Goal: Task Accomplishment & Management: Complete application form

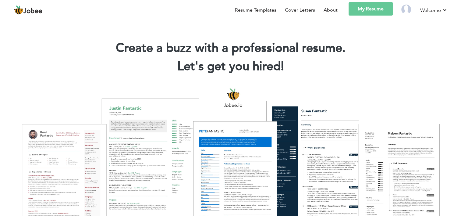
click at [377, 9] on link "My Resume" at bounding box center [371, 8] width 44 height 13
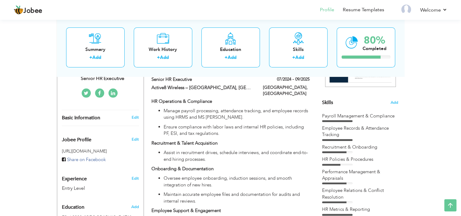
scroll to position [135, 0]
click at [424, 120] on div "View Resume Export PDF Profile Summary Public Link Experience Education Awards …" at bounding box center [230, 215] width 461 height 665
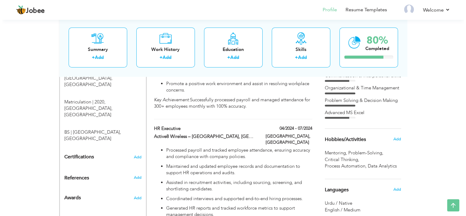
scroll to position [268, 0]
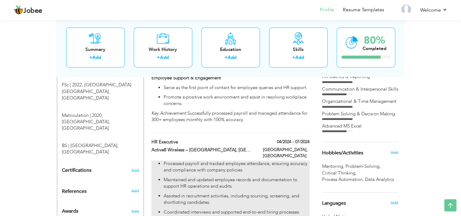
click at [236, 160] on p "Processed payroll and tracked employee attendance, ensuring accuracy and compli…" at bounding box center [237, 166] width 146 height 13
type input "HR Executive"
type input "Active8 Wireless – [GEOGRAPHIC_DATA], [GEOGRAPHIC_DATA]"
type input "04/2024"
type input "07/2024"
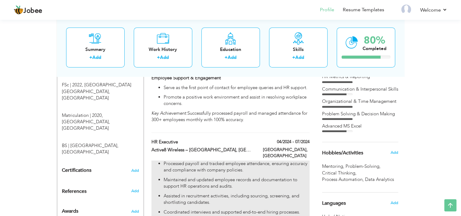
type input "[GEOGRAPHIC_DATA]"
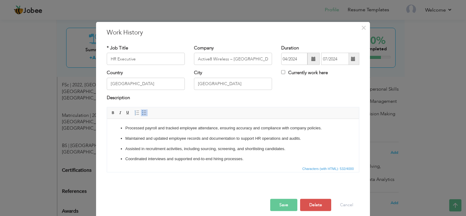
click at [324, 126] on p "Processed payroll and tracked employee attendance, ensuring accuracy and compli…" at bounding box center [232, 128] width 215 height 6
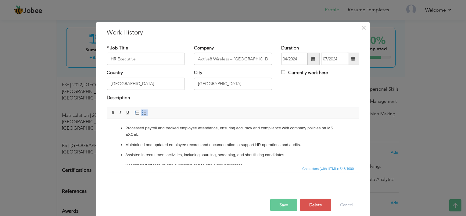
click at [144, 132] on p "Processed payroll and tracked employee attendance, ensuring accuracy and compli…" at bounding box center [232, 131] width 215 height 13
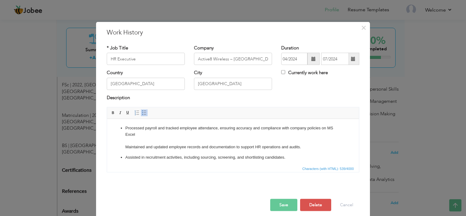
click at [142, 112] on span at bounding box center [144, 112] width 5 height 5
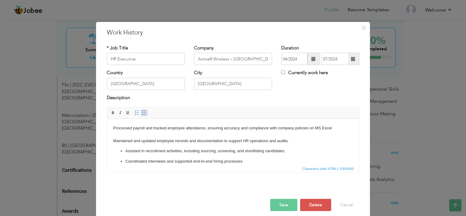
click at [142, 112] on span at bounding box center [144, 112] width 5 height 5
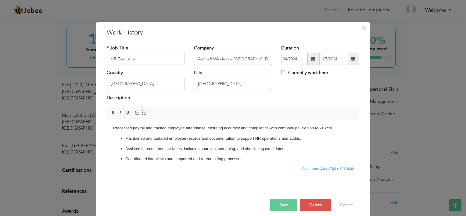
click at [111, 128] on html "Processed payroll and tracked employee attendance, ensuring accuracy and compli…" at bounding box center [233, 149] width 252 height 60
click at [142, 112] on span at bounding box center [144, 112] width 5 height 5
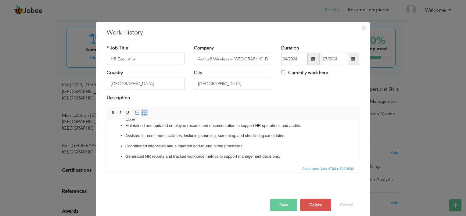
scroll to position [16, 0]
click at [288, 202] on button "Save" at bounding box center [283, 205] width 27 height 12
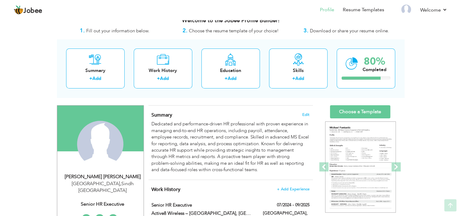
scroll to position [9, 0]
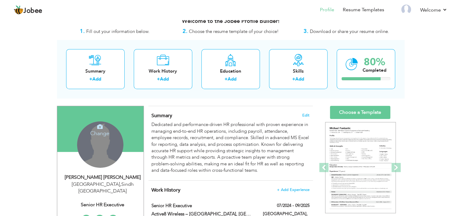
click at [110, 140] on div "Change Remove" at bounding box center [100, 144] width 46 height 46
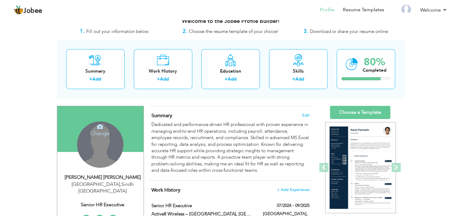
click at [99, 128] on icon at bounding box center [99, 126] width 5 height 5
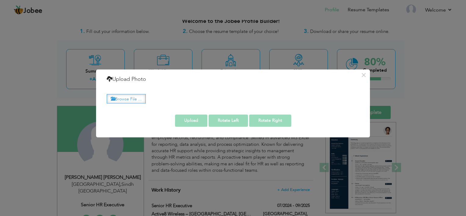
click at [132, 99] on label "Browse File ..." at bounding box center [126, 98] width 39 height 9
click at [0, 0] on input "Browse File ..." at bounding box center [0, 0] width 0 height 0
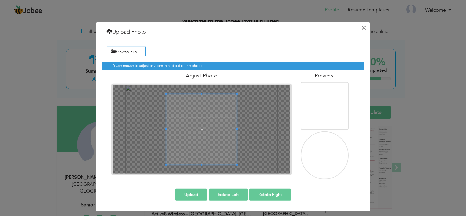
click at [361, 30] on button "×" at bounding box center [363, 28] width 10 height 10
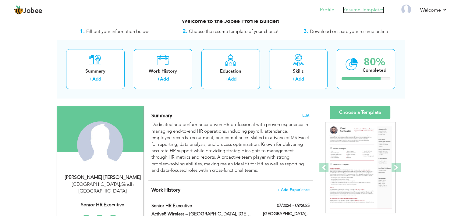
click at [368, 12] on link "Resume Templates" at bounding box center [363, 9] width 41 height 7
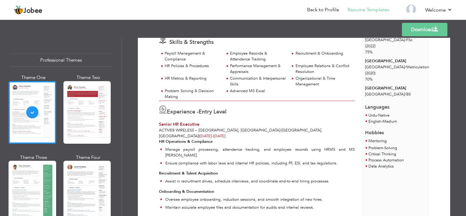
scroll to position [88, 0]
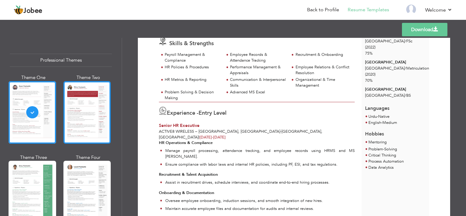
click at [88, 112] on div at bounding box center [87, 112] width 48 height 62
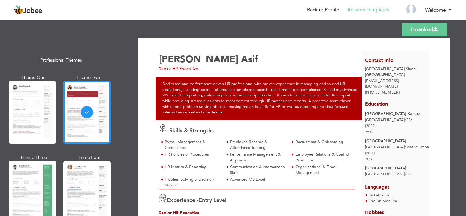
scroll to position [0, 0]
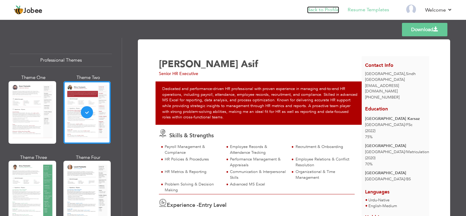
click at [320, 7] on link "Back to Profile" at bounding box center [323, 9] width 32 height 7
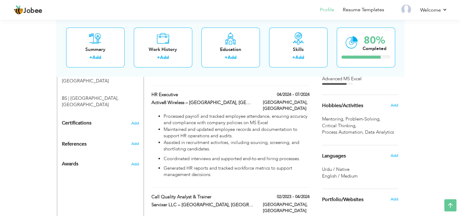
scroll to position [316, 0]
click at [397, 103] on span "Add" at bounding box center [394, 104] width 8 height 5
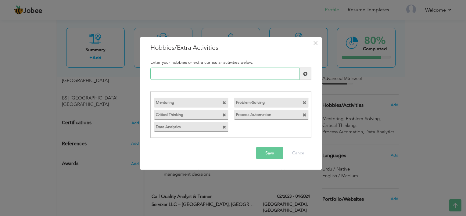
paste input "Reading self-improvement"
type input "Reading self-improvement"
click at [223, 100] on span at bounding box center [224, 101] width 5 height 6
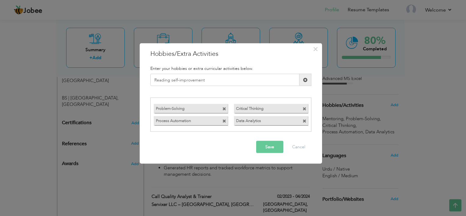
click at [223, 107] on span at bounding box center [224, 109] width 4 height 4
click at [223, 108] on span at bounding box center [224, 109] width 4 height 4
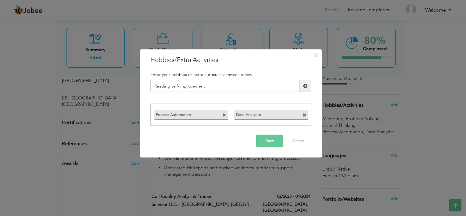
click at [223, 108] on div "Process Automation Data Analytics" at bounding box center [230, 114] width 161 height 22
click at [224, 113] on span at bounding box center [224, 115] width 4 height 4
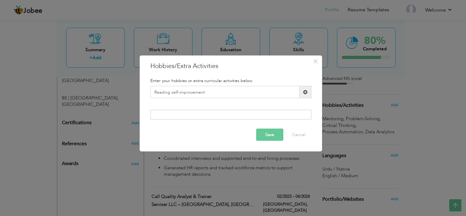
click at [305, 92] on span at bounding box center [305, 92] width 4 height 4
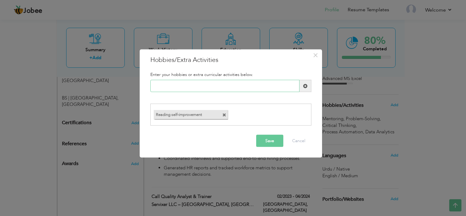
click at [191, 91] on input "text" at bounding box center [224, 86] width 149 height 12
paste input "Exploring new technologie"
type input "Exploring new tools"
click at [303, 86] on span at bounding box center [305, 86] width 4 height 4
click at [190, 88] on input "text" at bounding box center [224, 86] width 149 height 12
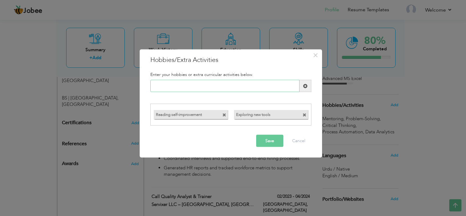
paste input "Watching documentaries on"
paste input "Reading self-improvement"
paste input "reading self-improvement"
paste input "I enjoy reading books"
paste input "Traveling"
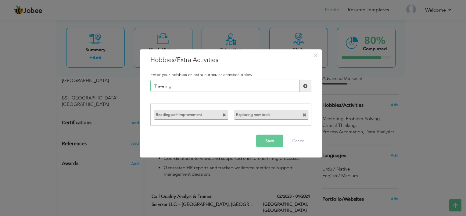
type input "Traveling"
click at [305, 83] on span at bounding box center [305, 86] width 12 height 12
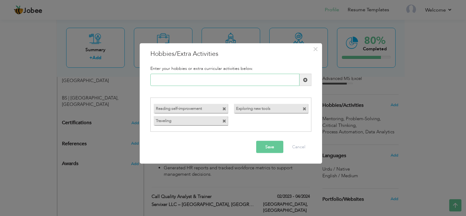
click at [219, 78] on input "text" at bounding box center [224, 80] width 149 height 12
paste input "Mentoring juniors"
type input "Mentoring juniors"
click at [303, 78] on span at bounding box center [305, 79] width 4 height 4
click at [224, 109] on span at bounding box center [224, 109] width 4 height 4
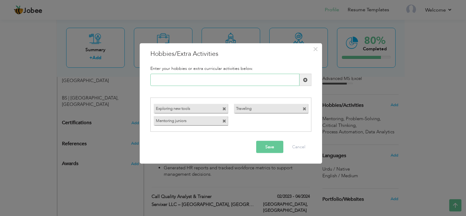
click at [200, 80] on input "text" at bounding box center [224, 80] width 149 height 12
paste input "Exploring technology"
type input "Exploring technology"
click at [304, 77] on span at bounding box center [305, 79] width 4 height 4
click at [180, 77] on input "text" at bounding box center [224, 80] width 149 height 12
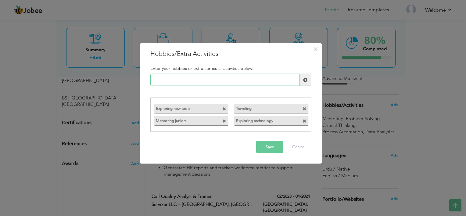
paste input "Watching documentaries"
type input "Watching documentaries"
click at [307, 77] on span at bounding box center [305, 80] width 12 height 12
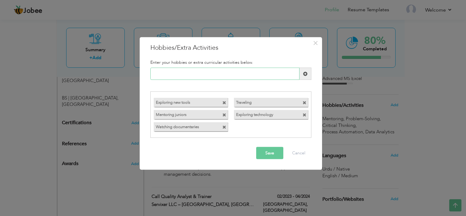
click at [209, 73] on input "text" at bounding box center [224, 74] width 149 height 12
paste input "Data analytics"
type input "Data analytics"
click at [304, 74] on span at bounding box center [305, 73] width 4 height 4
click at [198, 70] on input "text" at bounding box center [224, 74] width 149 height 12
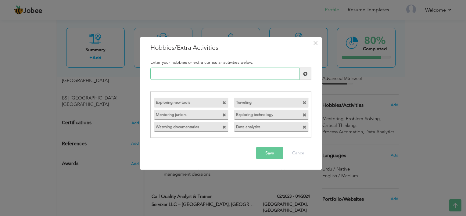
paste input "Reading books"
type input "Reading books"
click at [306, 73] on span at bounding box center [305, 73] width 4 height 4
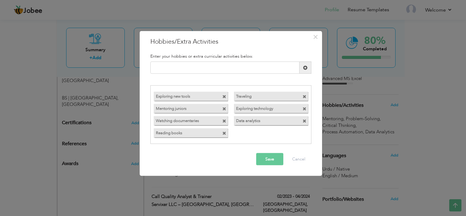
click at [275, 155] on button "Save" at bounding box center [269, 159] width 27 height 12
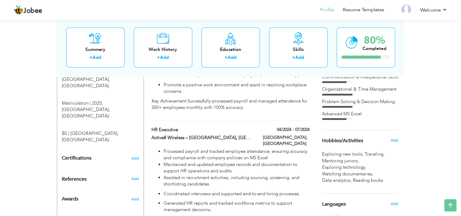
scroll to position [281, 0]
click at [397, 138] on span "Add" at bounding box center [394, 139] width 8 height 5
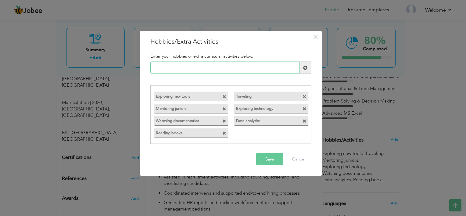
paste input "Process Automation"
type input "Process Automation"
click at [303, 66] on span at bounding box center [305, 67] width 4 height 4
click at [225, 96] on span at bounding box center [224, 97] width 4 height 4
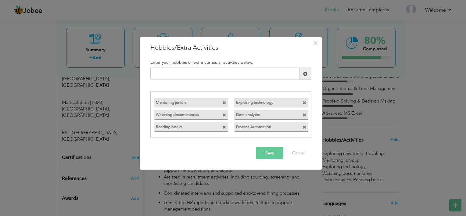
click at [225, 96] on div "Mentoring juniors" at bounding box center [191, 102] width 80 height 12
click at [223, 103] on span at bounding box center [224, 103] width 4 height 4
click at [180, 71] on input "text" at bounding box center [224, 74] width 149 height 12
paste input "Critical Thinking"
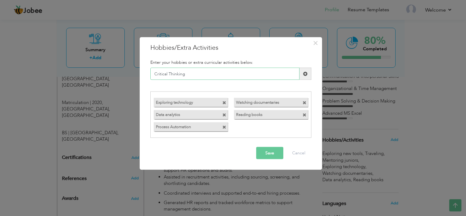
type input "Critical Thinking"
click at [307, 73] on span at bounding box center [305, 73] width 4 height 4
click at [219, 76] on input "text" at bounding box center [224, 74] width 149 height 12
paste input "Problem-Solving"
type input "Problem-Solving"
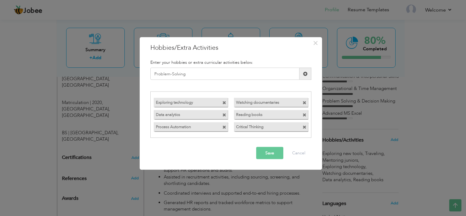
click at [305, 73] on span at bounding box center [305, 73] width 4 height 4
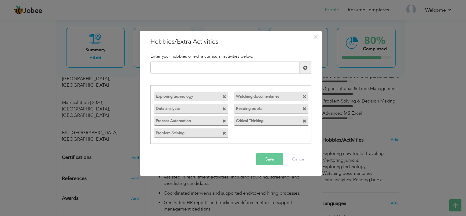
drag, startPoint x: 225, startPoint y: 74, endPoint x: 232, endPoint y: 70, distance: 8.2
click at [232, 70] on div "Duplicate entry" at bounding box center [231, 70] width 170 height 17
click at [232, 70] on input "text" at bounding box center [224, 68] width 149 height 12
paste input "Mentoring"
type input "Mentoring"
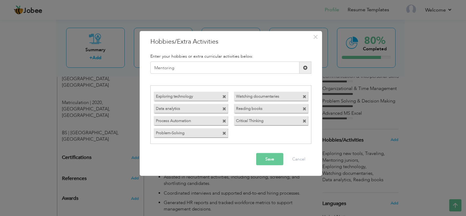
click at [269, 155] on button "Save" at bounding box center [269, 159] width 27 height 12
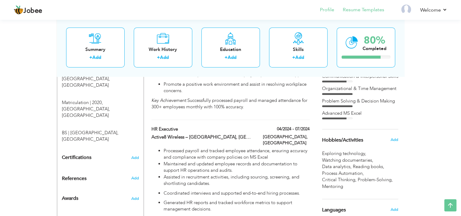
click at [367, 14] on li "Resume Templates" at bounding box center [359, 10] width 50 height 16
click at [358, 8] on link "Resume Templates" at bounding box center [363, 9] width 41 height 7
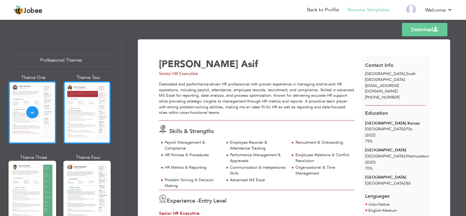
click at [88, 105] on div at bounding box center [87, 112] width 48 height 62
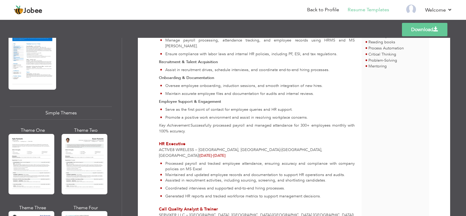
scroll to position [1066, 0]
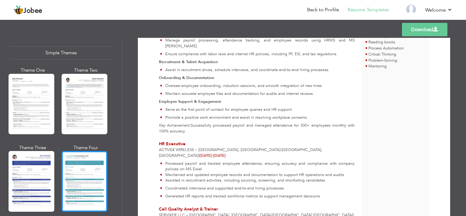
click at [77, 173] on div at bounding box center [85, 181] width 46 height 60
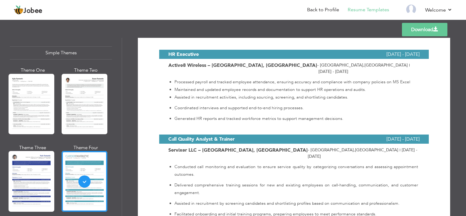
scroll to position [461, 0]
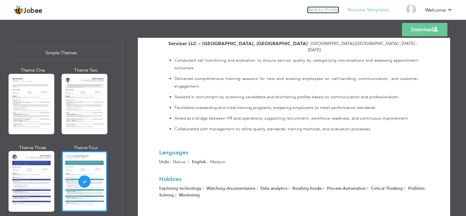
click at [322, 10] on link "Back to Profile" at bounding box center [323, 9] width 32 height 7
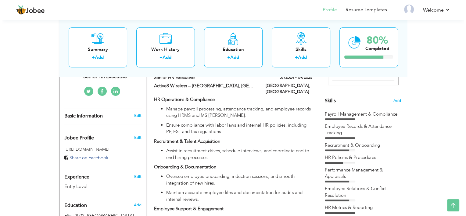
scroll to position [137, 0]
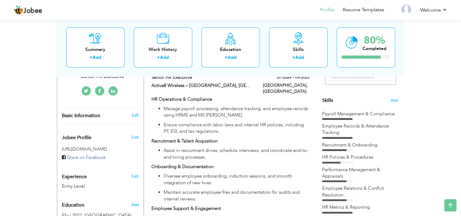
click at [130, 167] on div "Edit" at bounding box center [136, 174] width 14 height 15
type input "[PERSON_NAME]"
type input "Asif"
type input "[PHONE_NUMBER]"
select select "number:166"
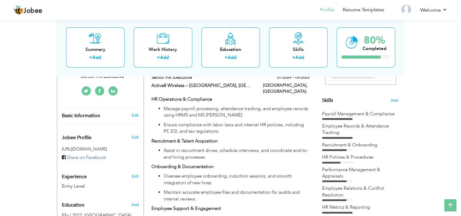
type input "Sindh"
type input "[GEOGRAPHIC_DATA]"
select select "number:1"
type input "Senior HR Executive"
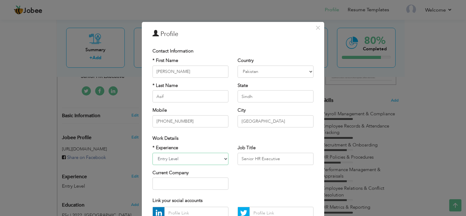
click at [191, 157] on select "Entry Level Less than 1 Year 1 Year 2 Years 3 Years 4 Years 5 Years 6 Years 7 Y…" at bounding box center [190, 158] width 76 height 12
select select "number:4"
click at [152, 152] on select "Entry Level Less than 1 Year 1 Year 2 Years 3 Years 4 Years 5 Years 6 Years 7 Y…" at bounding box center [190, 158] width 76 height 12
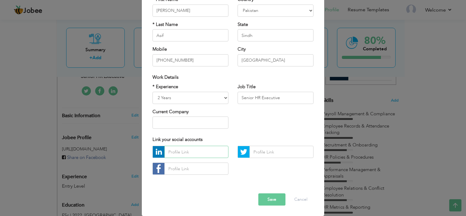
click at [185, 152] on input "text" at bounding box center [196, 152] width 64 height 12
paste input "https://www.linkedin.com/in/bilal-asif-722aa6245/"
type input "https://www.linkedin.com/in/bilal-asif-722aa6245/"
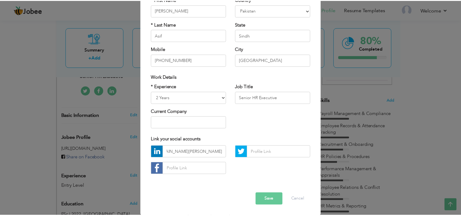
scroll to position [0, 0]
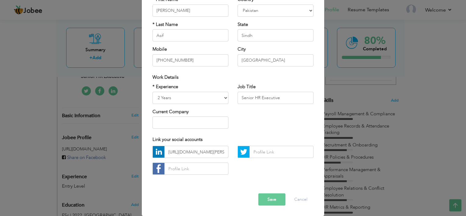
click at [263, 195] on button "Save" at bounding box center [271, 199] width 27 height 12
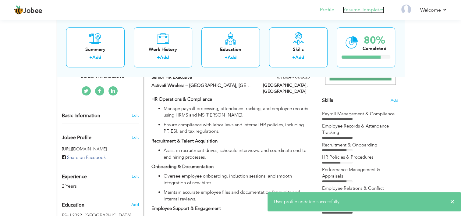
click at [374, 12] on link "Resume Templates" at bounding box center [363, 9] width 41 height 7
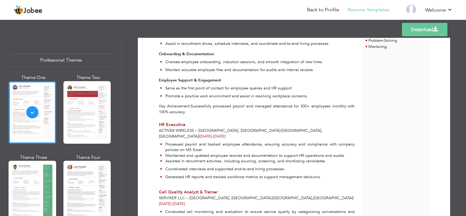
scroll to position [223, 0]
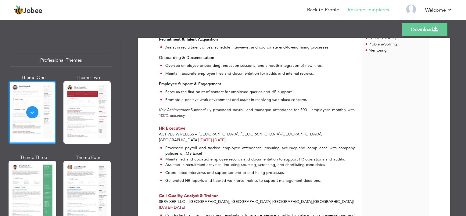
drag, startPoint x: 208, startPoint y: 87, endPoint x: 150, endPoint y: 95, distance: 58.8
click at [150, 95] on div "Download Muhammad Bilal Asif Senior HR Executive Skills & Strengths 2" at bounding box center [293, 59] width 291 height 470
click at [322, 8] on link "Back to Profile" at bounding box center [323, 9] width 32 height 7
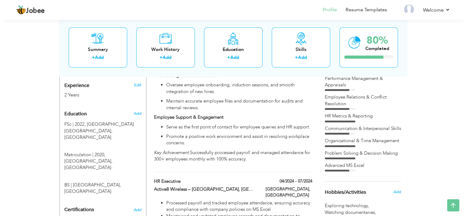
scroll to position [235, 0]
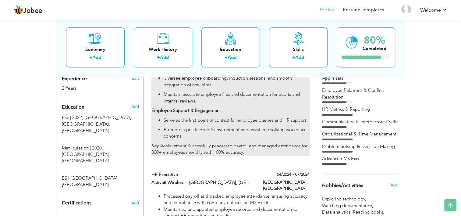
click at [224, 109] on div "HR Operations & Compliance Manage payroll processing, attendance tracking, and …" at bounding box center [231, 77] width 158 height 158
type input "Senior HR Executive"
type input "Active8 Wireless – [GEOGRAPHIC_DATA], [GEOGRAPHIC_DATA]"
type input "07/2024"
type input "09/2025"
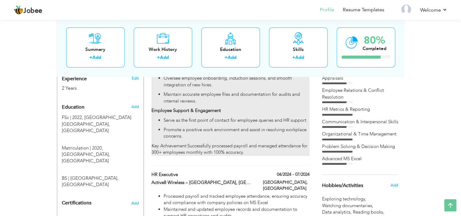
type input "[GEOGRAPHIC_DATA]"
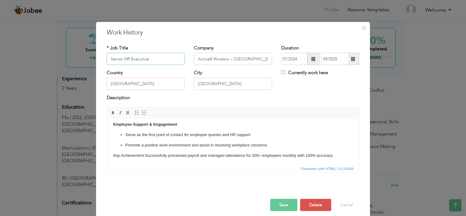
scroll to position [5, 0]
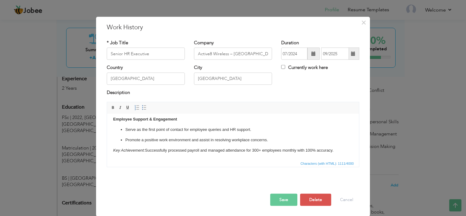
click at [280, 200] on button "Save" at bounding box center [283, 200] width 27 height 12
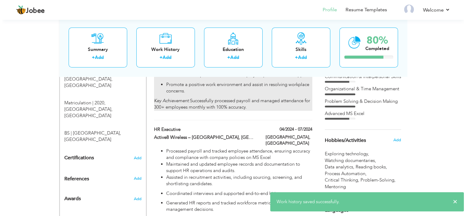
scroll to position [285, 0]
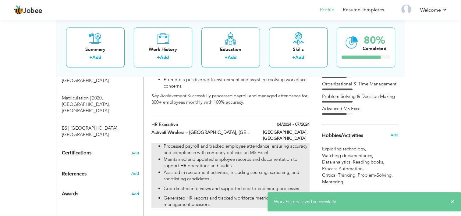
click at [190, 156] on li "Maintained and updated employee records and documentation to support HR operati…" at bounding box center [237, 162] width 146 height 13
type input "HR Executive"
type input "04/2024"
type input "07/2024"
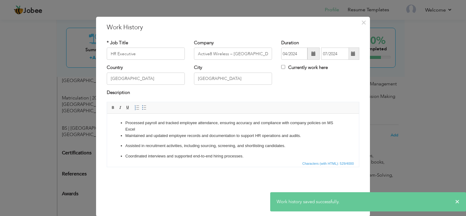
scroll to position [0, 0]
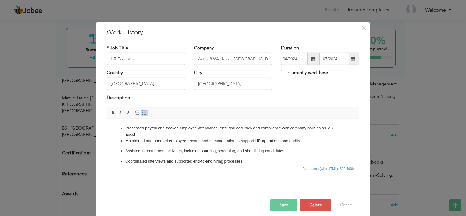
click at [123, 141] on ul "Processed payroll and tracked employee attendance, ensuring accuracy and compli…" at bounding box center [233, 150] width 240 height 50
click at [140, 136] on li "Processed payroll and tracked employee attendance, ensuring accuracy and compli…" at bounding box center [232, 131] width 215 height 13
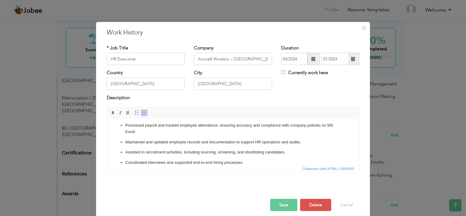
scroll to position [13, 0]
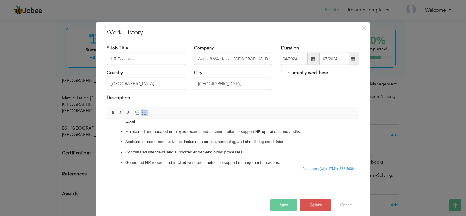
click at [282, 202] on button "Save" at bounding box center [283, 205] width 27 height 12
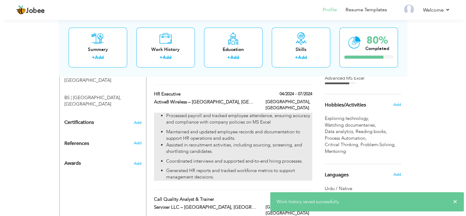
scroll to position [320, 0]
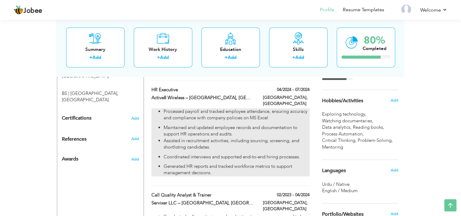
click at [224, 137] on p "Assisted in recruitment activities, including sourcing, screening, and shortlis…" at bounding box center [237, 143] width 146 height 13
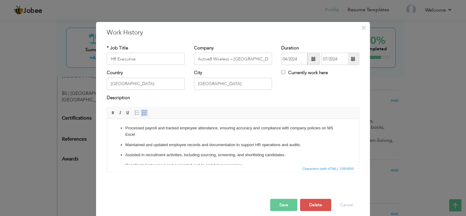
click at [302, 143] on li "Maintained and updated employee records and documentation to support HR operati…" at bounding box center [232, 145] width 215 height 6
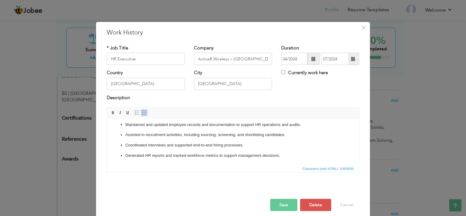
scroll to position [5, 0]
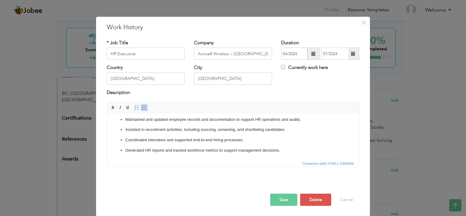
click at [284, 199] on button "Save" at bounding box center [283, 200] width 27 height 12
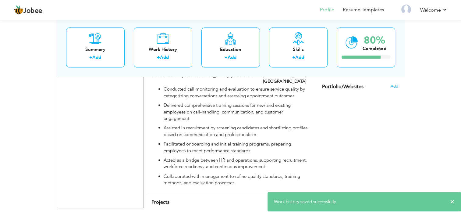
scroll to position [456, 0]
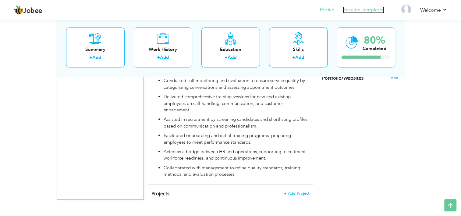
click at [377, 11] on link "Resume Templates" at bounding box center [363, 9] width 41 height 7
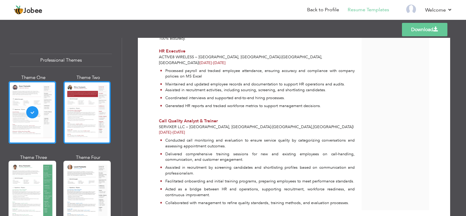
scroll to position [39, 0]
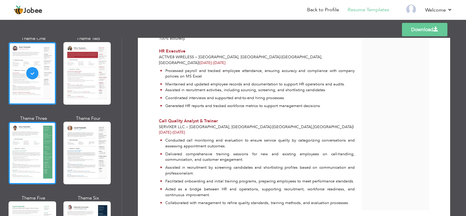
click at [31, 139] on div at bounding box center [33, 153] width 48 height 62
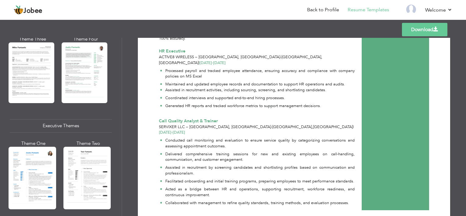
scroll to position [248, 0]
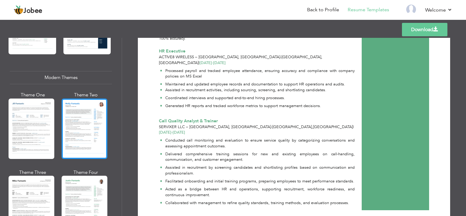
click at [80, 132] on div at bounding box center [85, 128] width 46 height 60
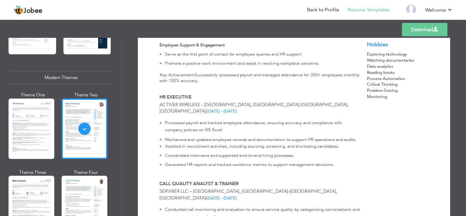
scroll to position [379, 0]
